Goal: Transaction & Acquisition: Purchase product/service

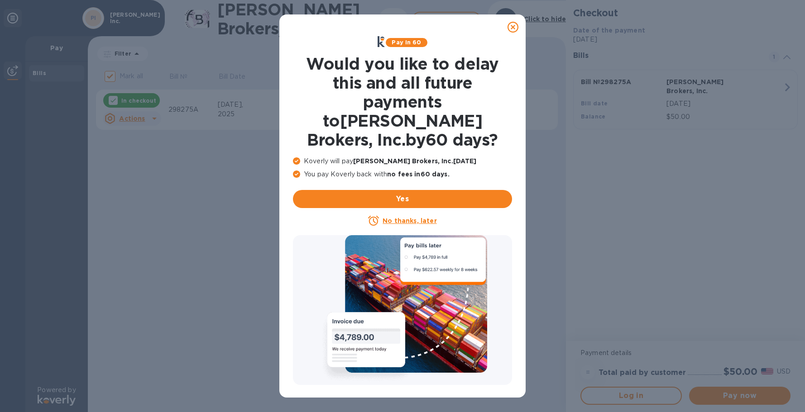
click at [422, 217] on u "No thanks, later" at bounding box center [410, 220] width 54 height 7
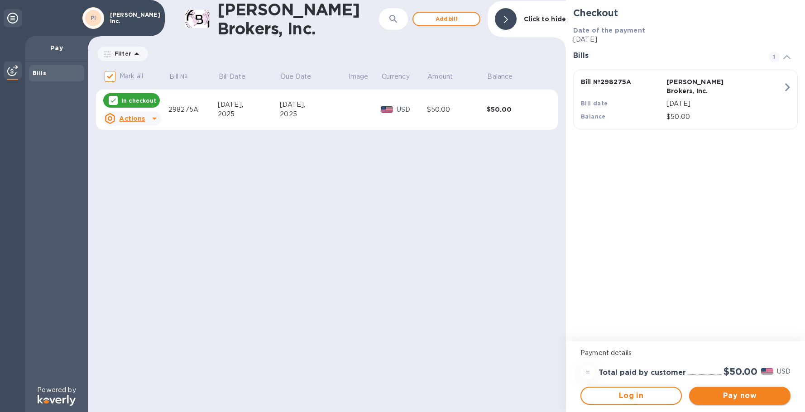
click at [746, 396] on span "Pay now" at bounding box center [739, 396] width 87 height 11
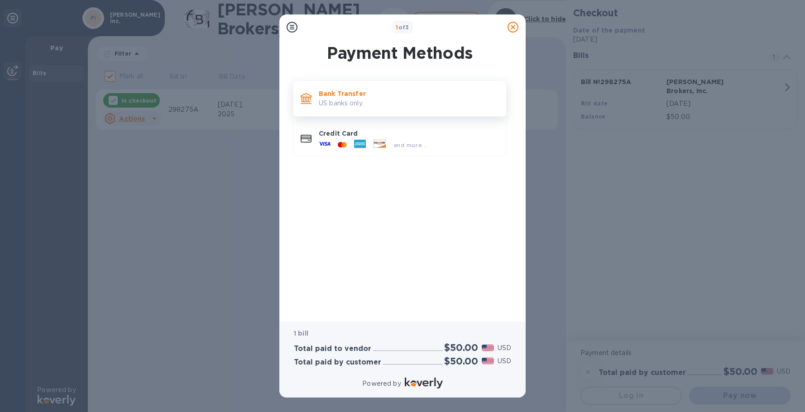
click at [327, 95] on p "Bank Transfer" at bounding box center [409, 93] width 180 height 9
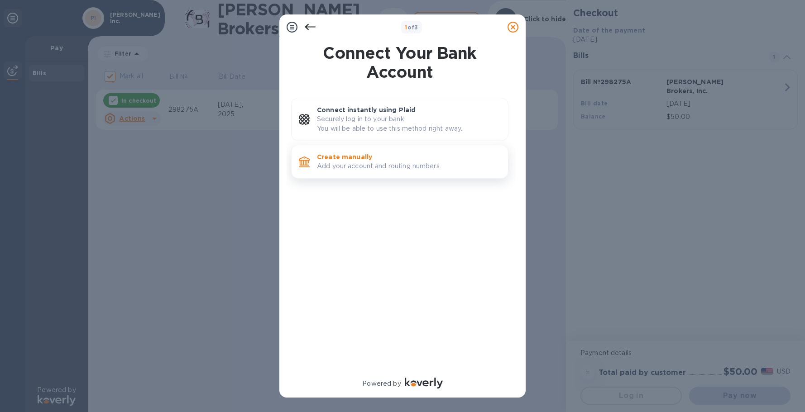
click at [362, 169] on p "Add your account and routing numbers." at bounding box center [409, 167] width 184 height 10
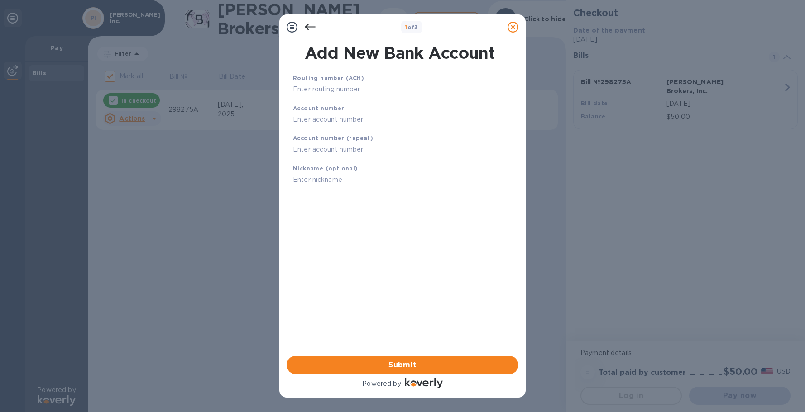
click at [354, 91] on input "text" at bounding box center [400, 90] width 214 height 14
type input "122016066"
click at [340, 129] on input "text" at bounding box center [400, 131] width 214 height 14
type input "006524052"
click at [332, 160] on input "text" at bounding box center [400, 161] width 214 height 14
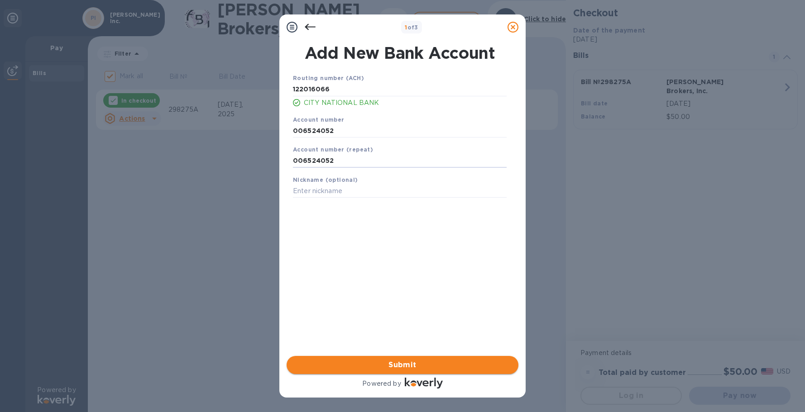
type input "006524052"
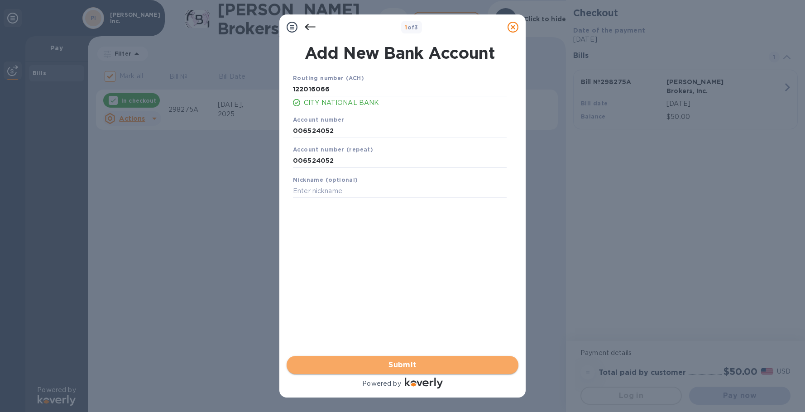
click at [434, 366] on span "Submit" at bounding box center [402, 365] width 217 height 11
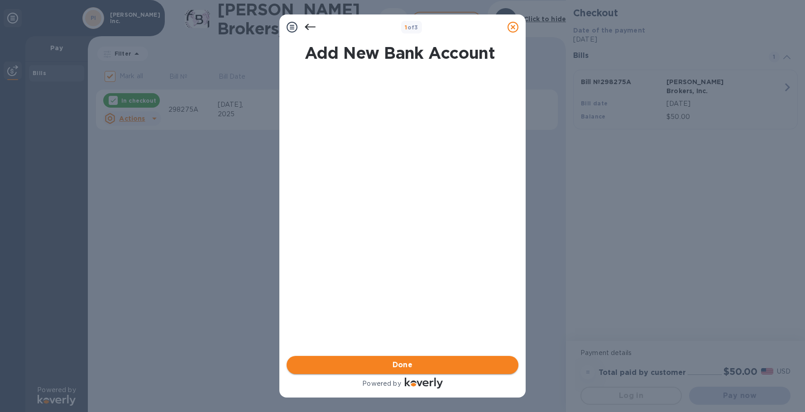
click at [444, 366] on span "Done" at bounding box center [402, 365] width 217 height 11
